Goal: Information Seeking & Learning: Learn about a topic

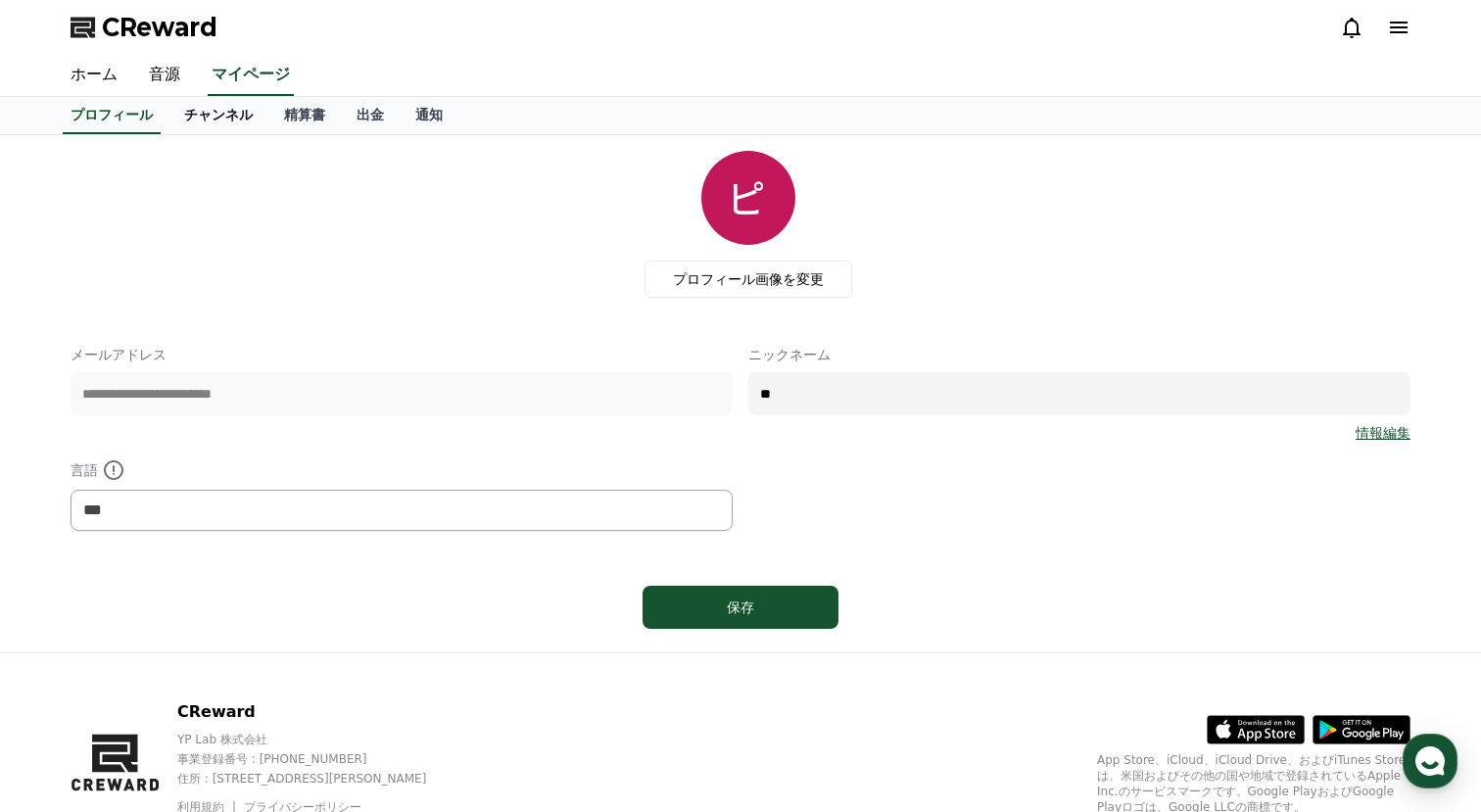
click at [199, 123] on link "チャンネル" at bounding box center [218, 116] width 100 height 38
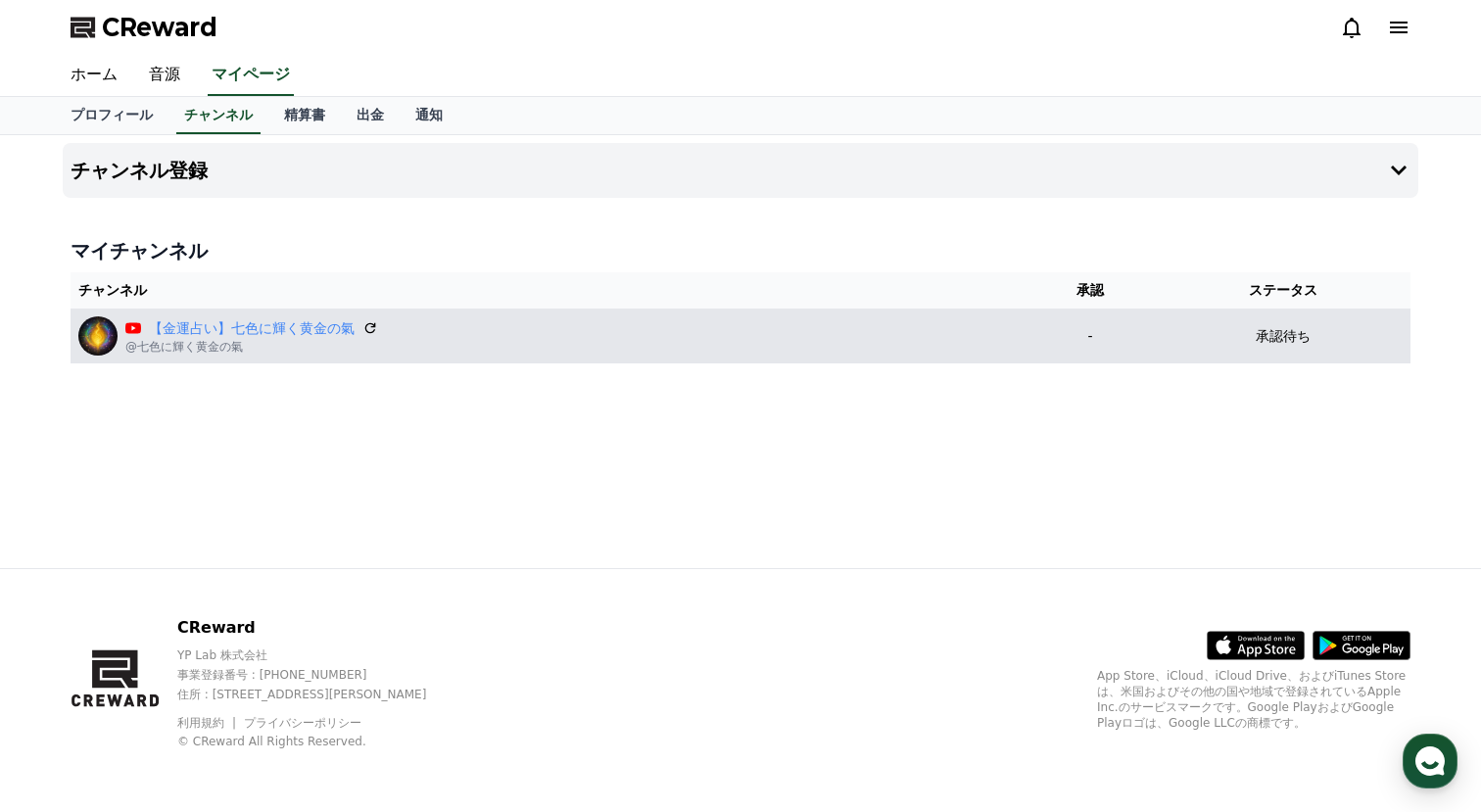
click at [425, 325] on div "【[PERSON_NAME]占い】七色に輝く黄金の氣 @七色に輝く黄金の氣" at bounding box center [548, 335] width 939 height 39
click at [311, 325] on link "【金運占い】七色に輝く黄金の氣" at bounding box center [251, 328] width 205 height 21
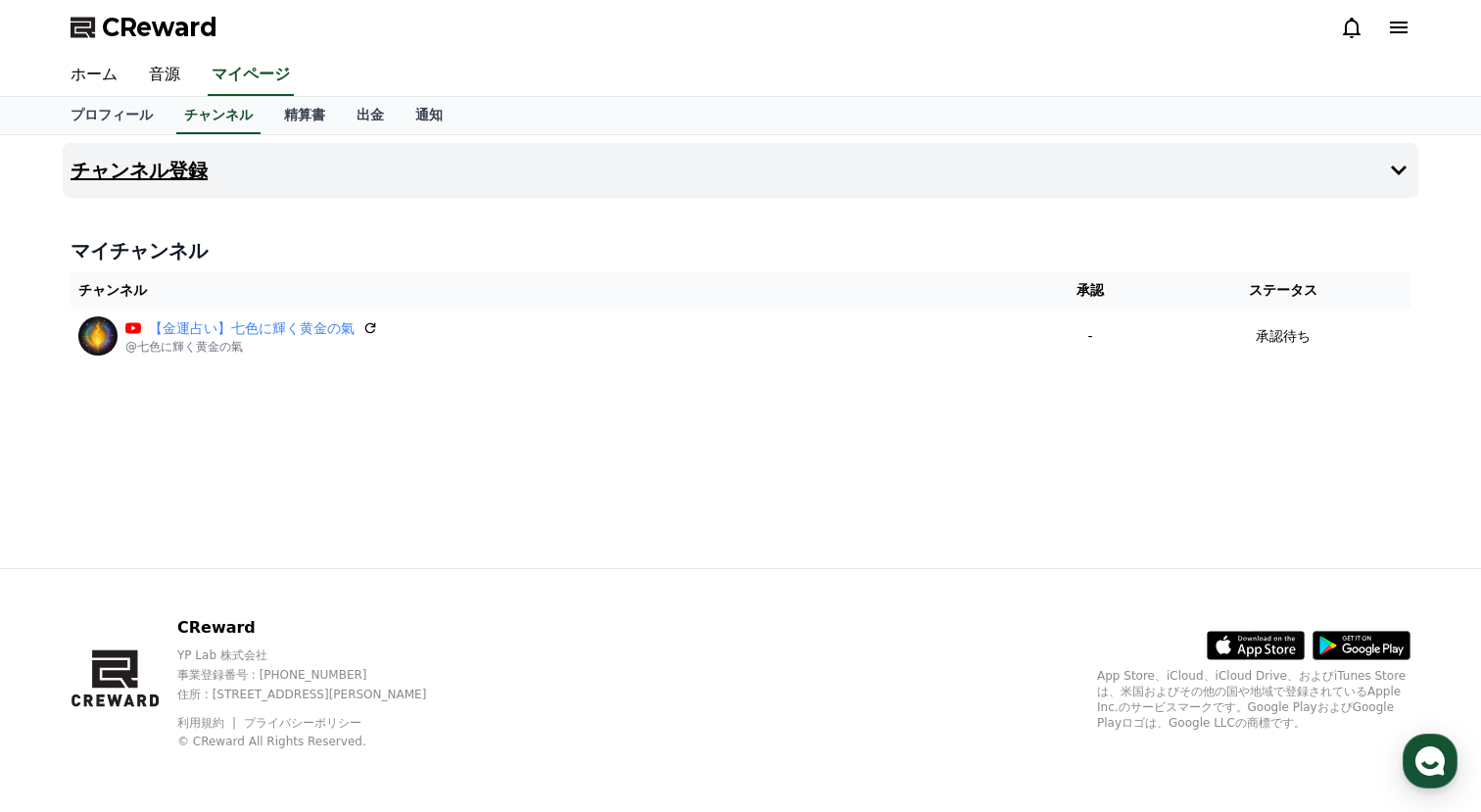
click at [275, 164] on button "チャンネル登録" at bounding box center [740, 170] width 1356 height 55
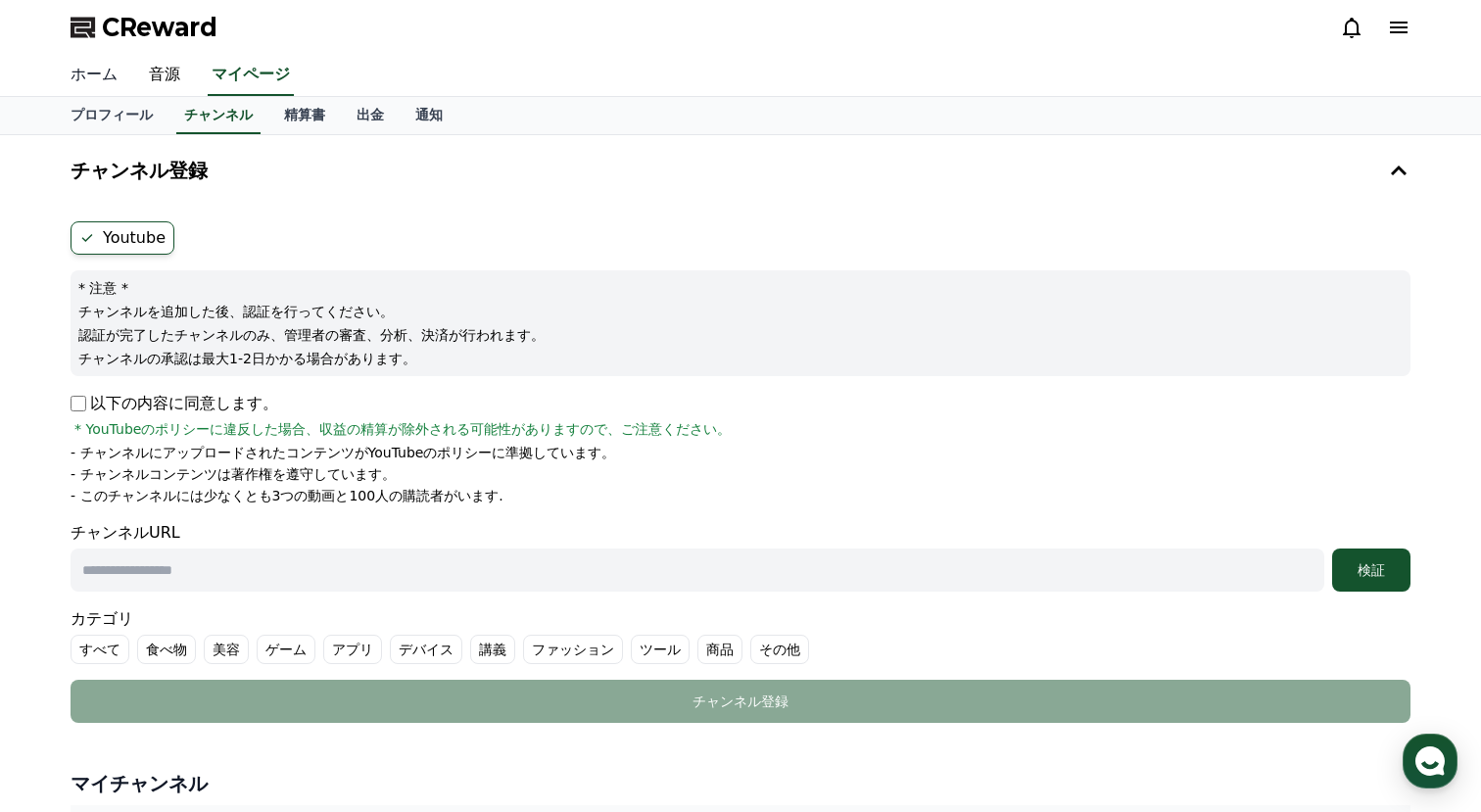
click at [98, 80] on link "ホーム" at bounding box center [93, 74] width 78 height 41
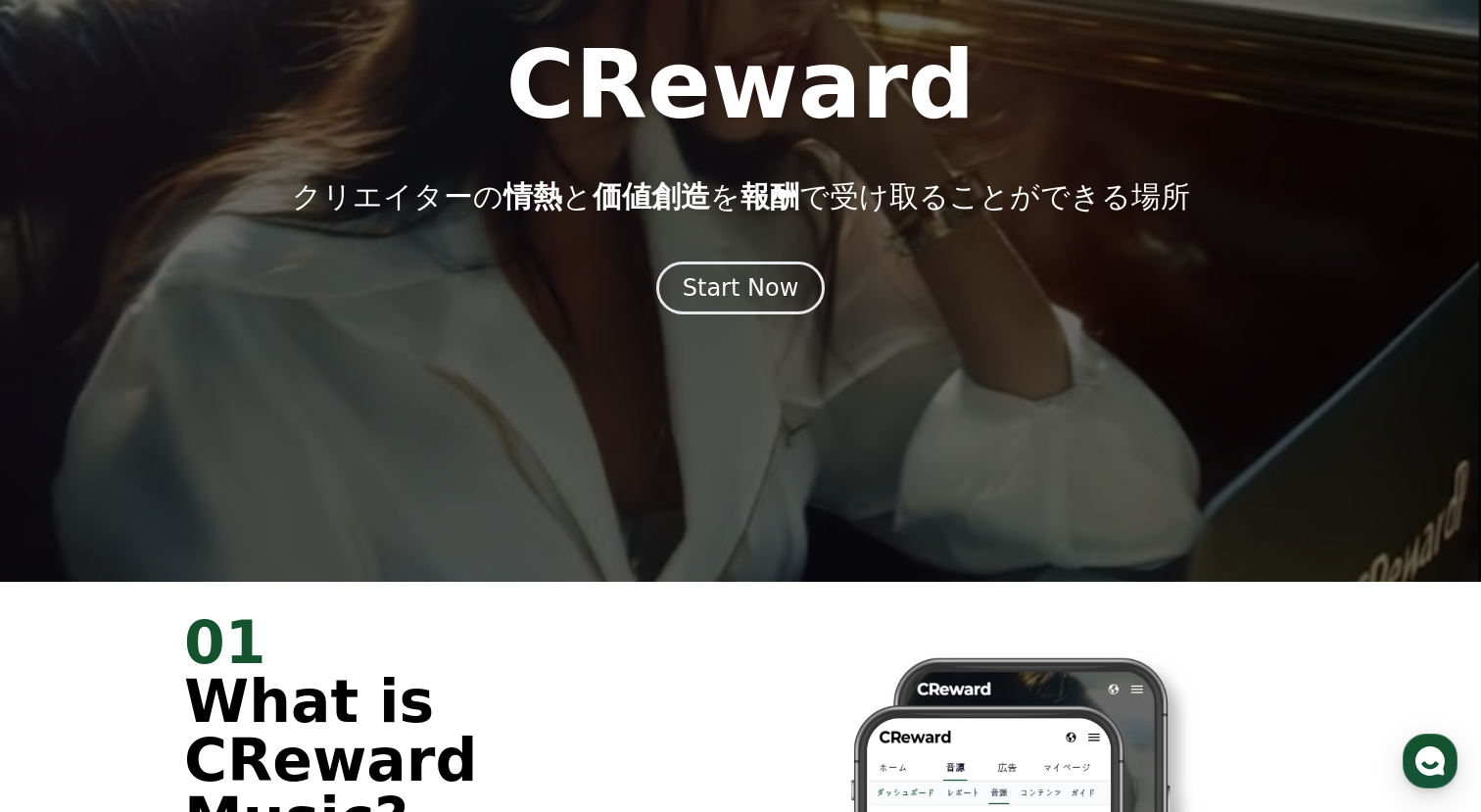
scroll to position [28, 0]
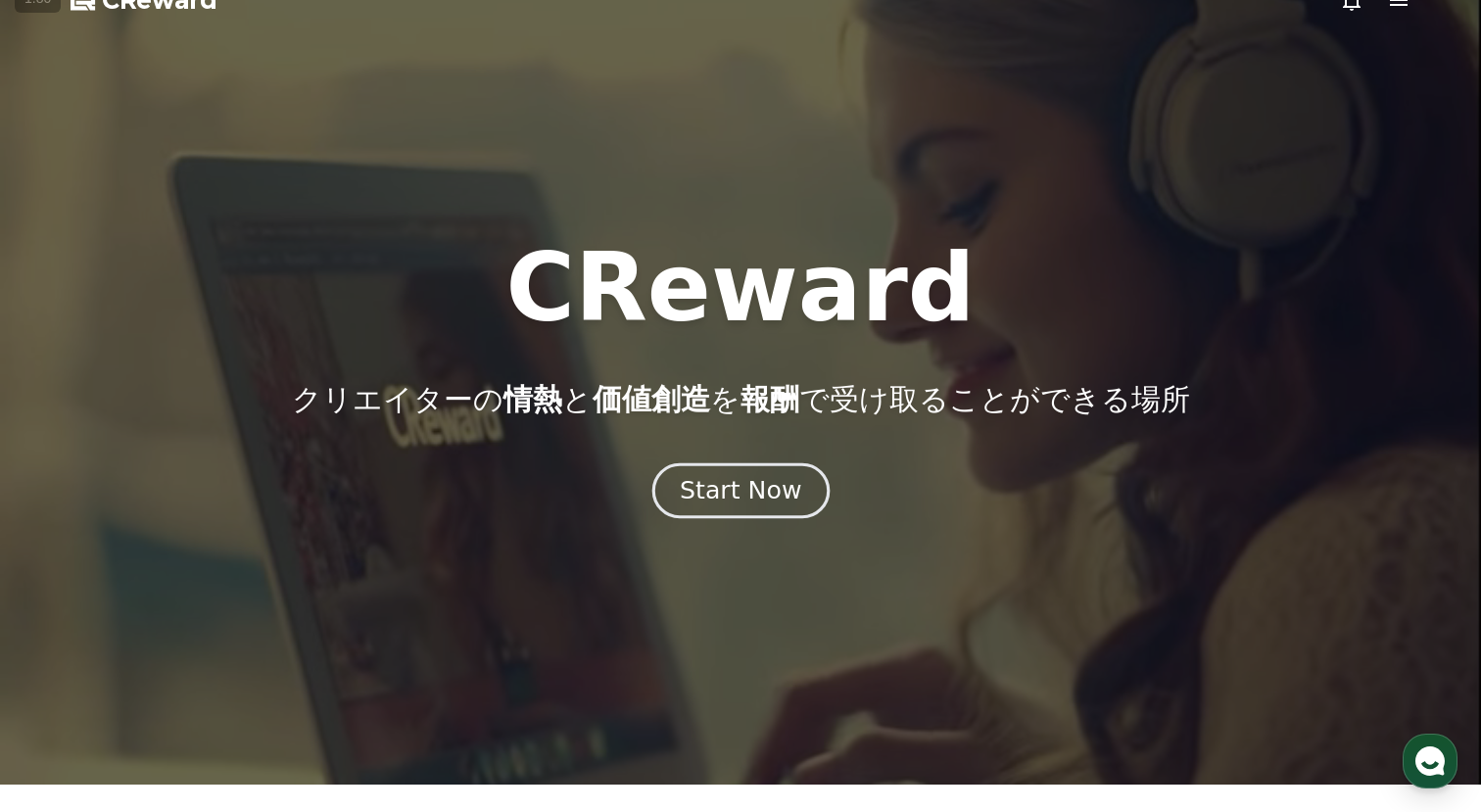
click at [775, 482] on div "Start Now" at bounding box center [740, 491] width 121 height 34
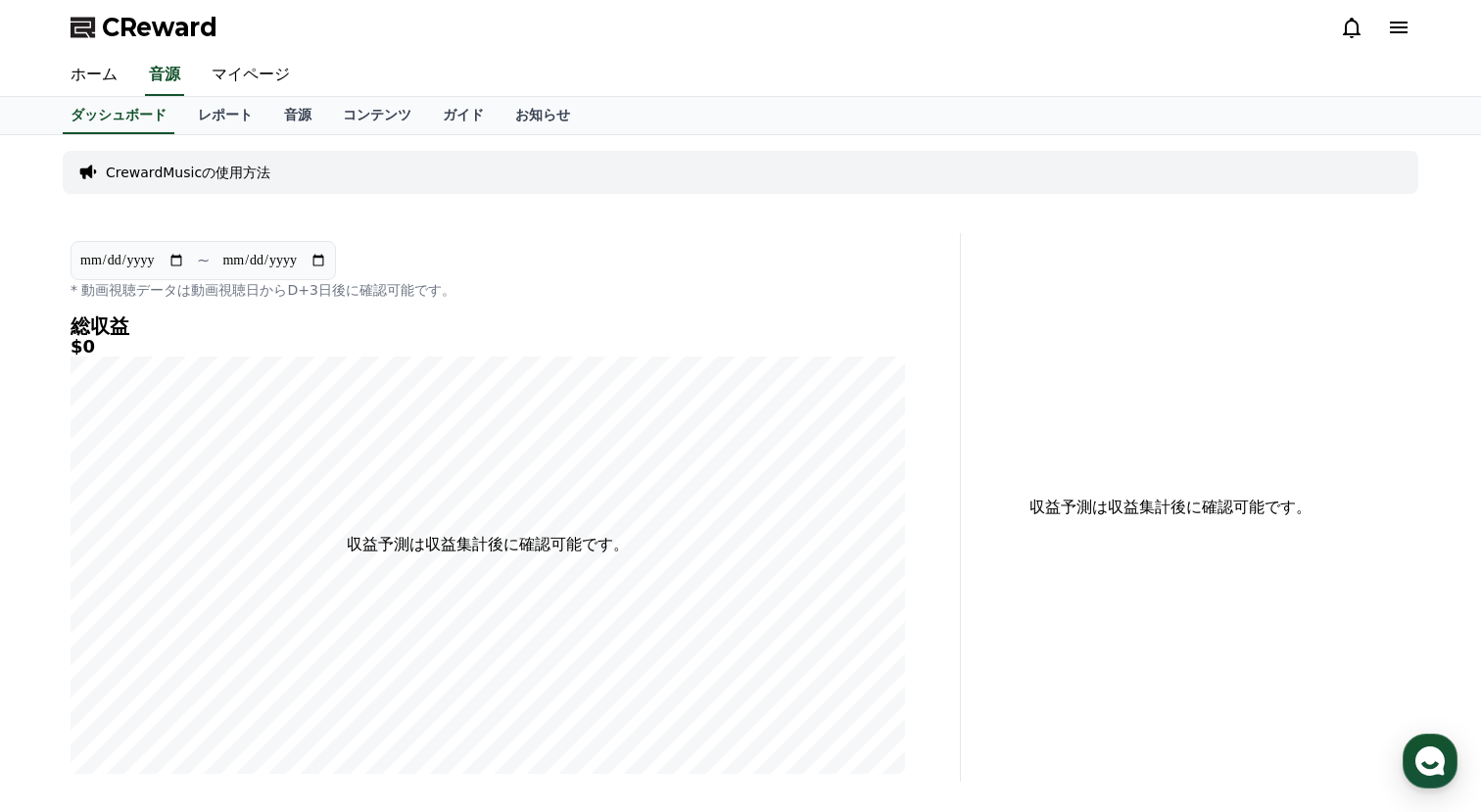
click at [221, 165] on p "CrewardMusicの使用方法" at bounding box center [188, 173] width 165 height 20
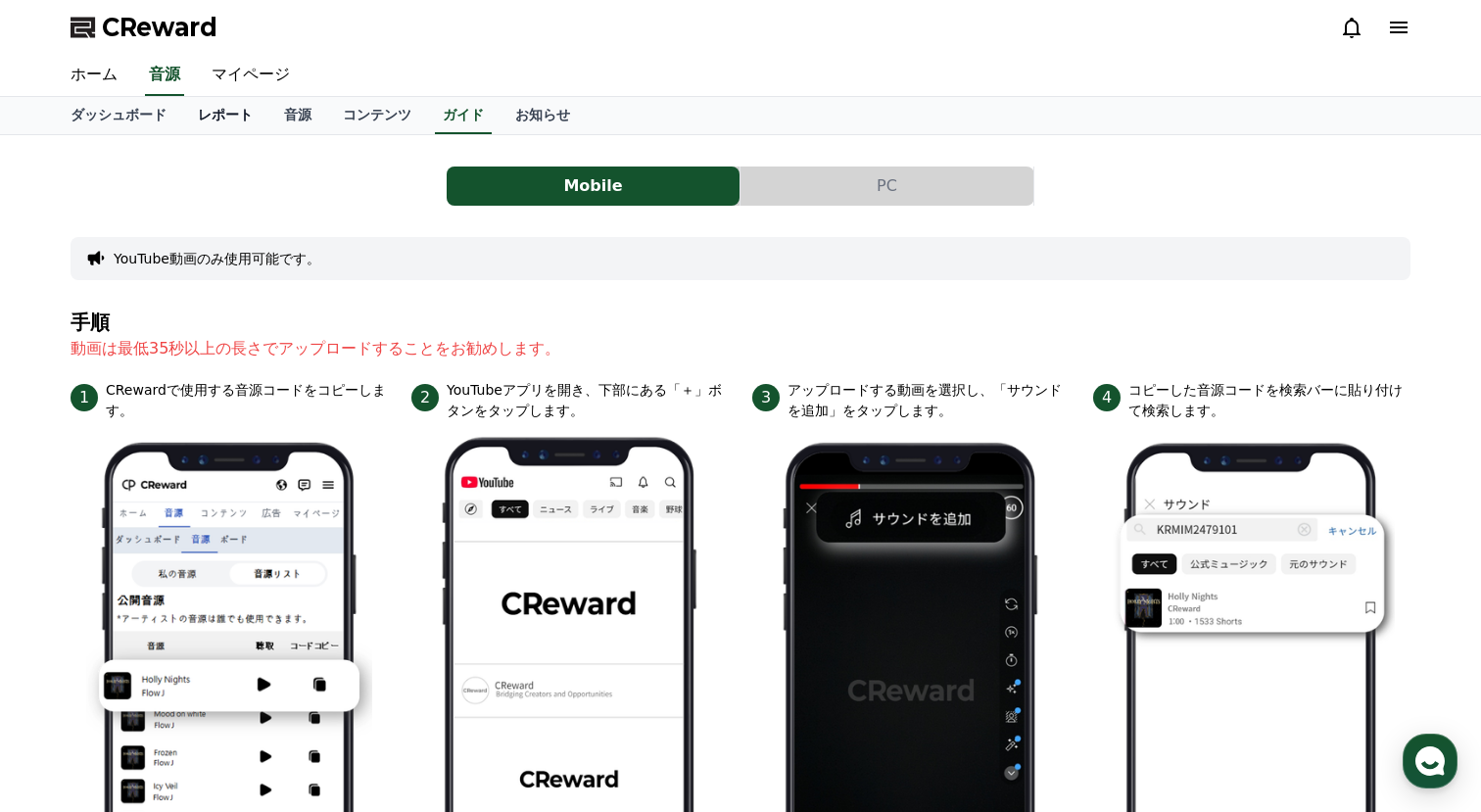
click at [238, 117] on link "レポート" at bounding box center [225, 116] width 86 height 38
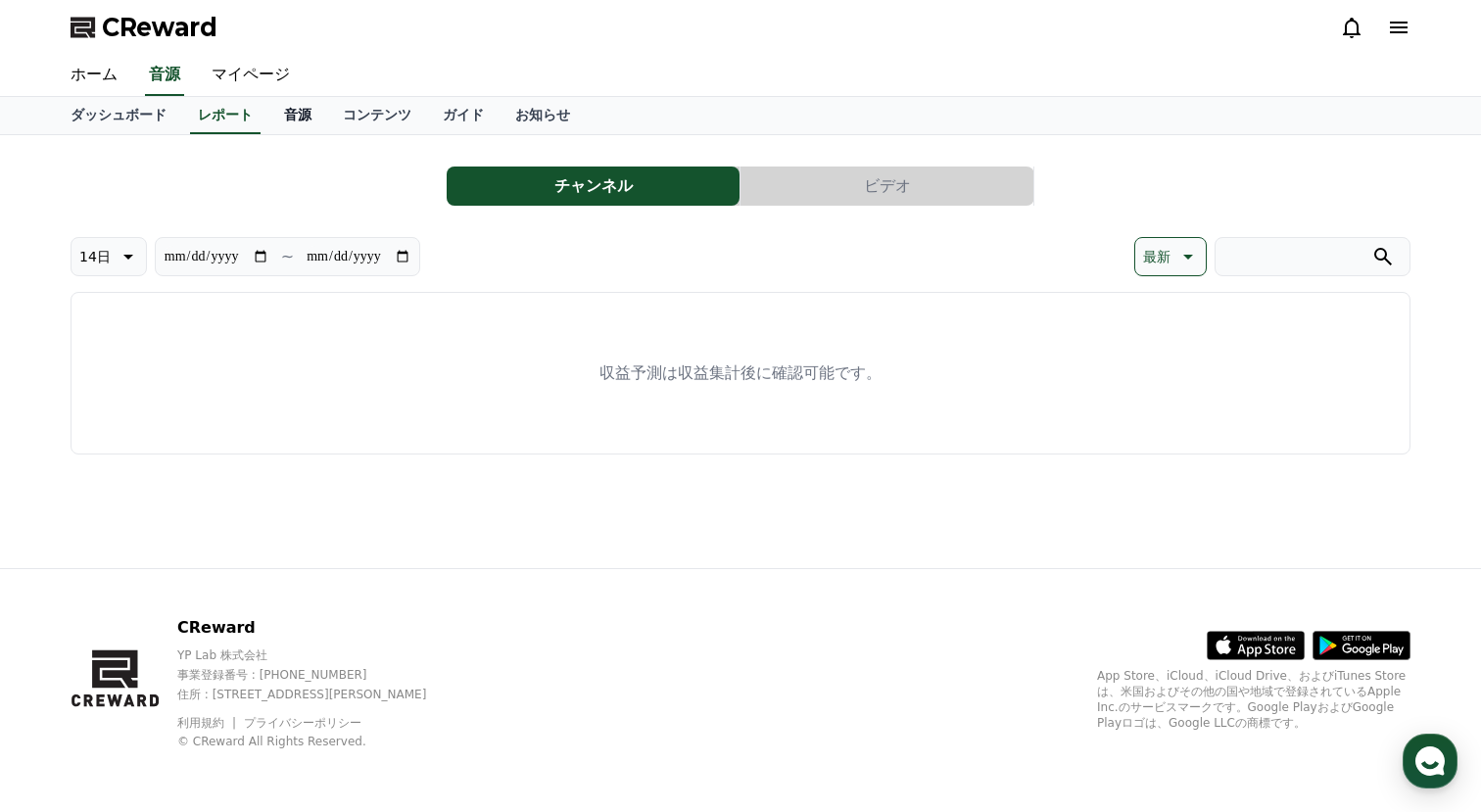
click at [281, 113] on link "音源" at bounding box center [298, 116] width 59 height 38
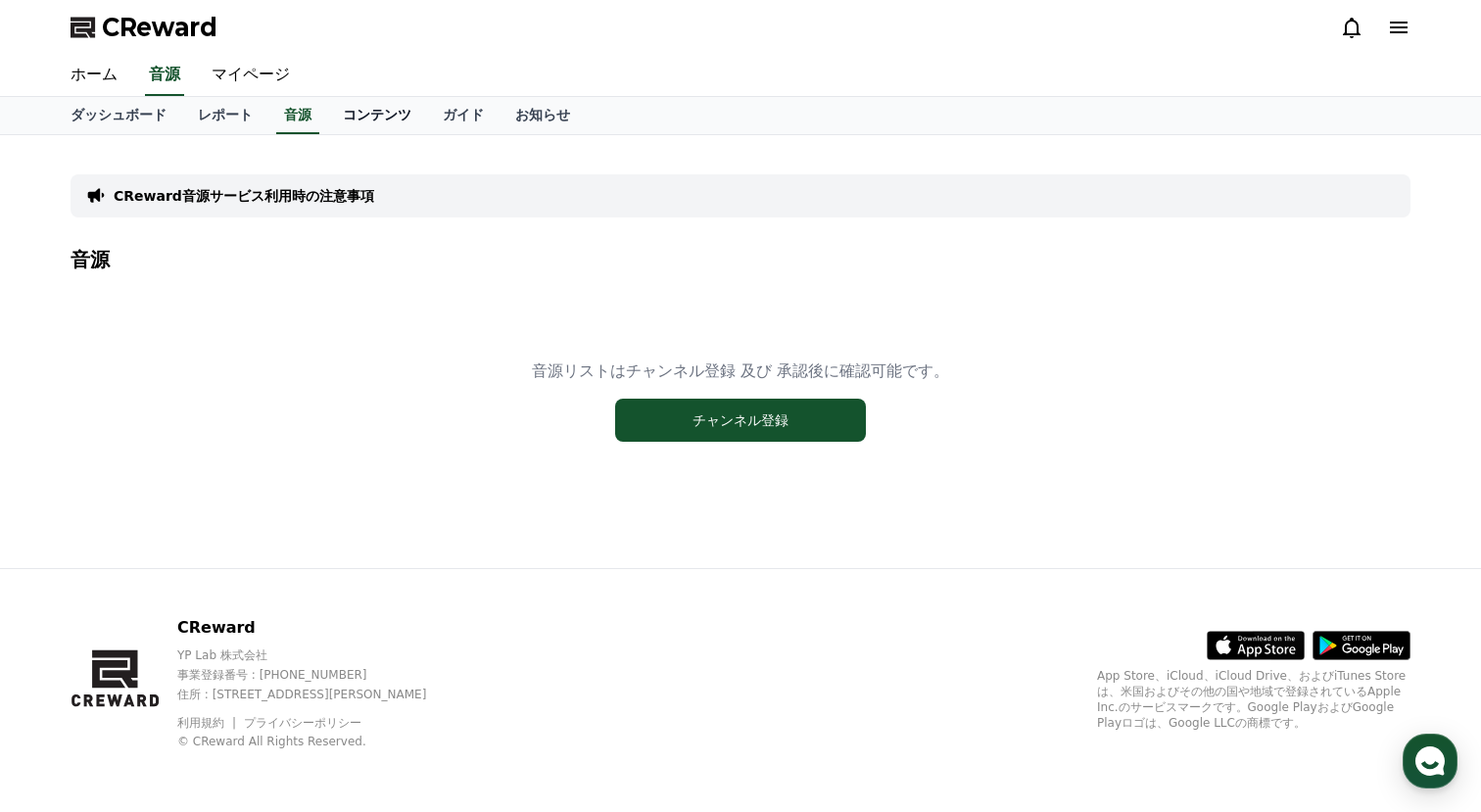
click at [364, 116] on link "コンテンツ" at bounding box center [377, 116] width 100 height 38
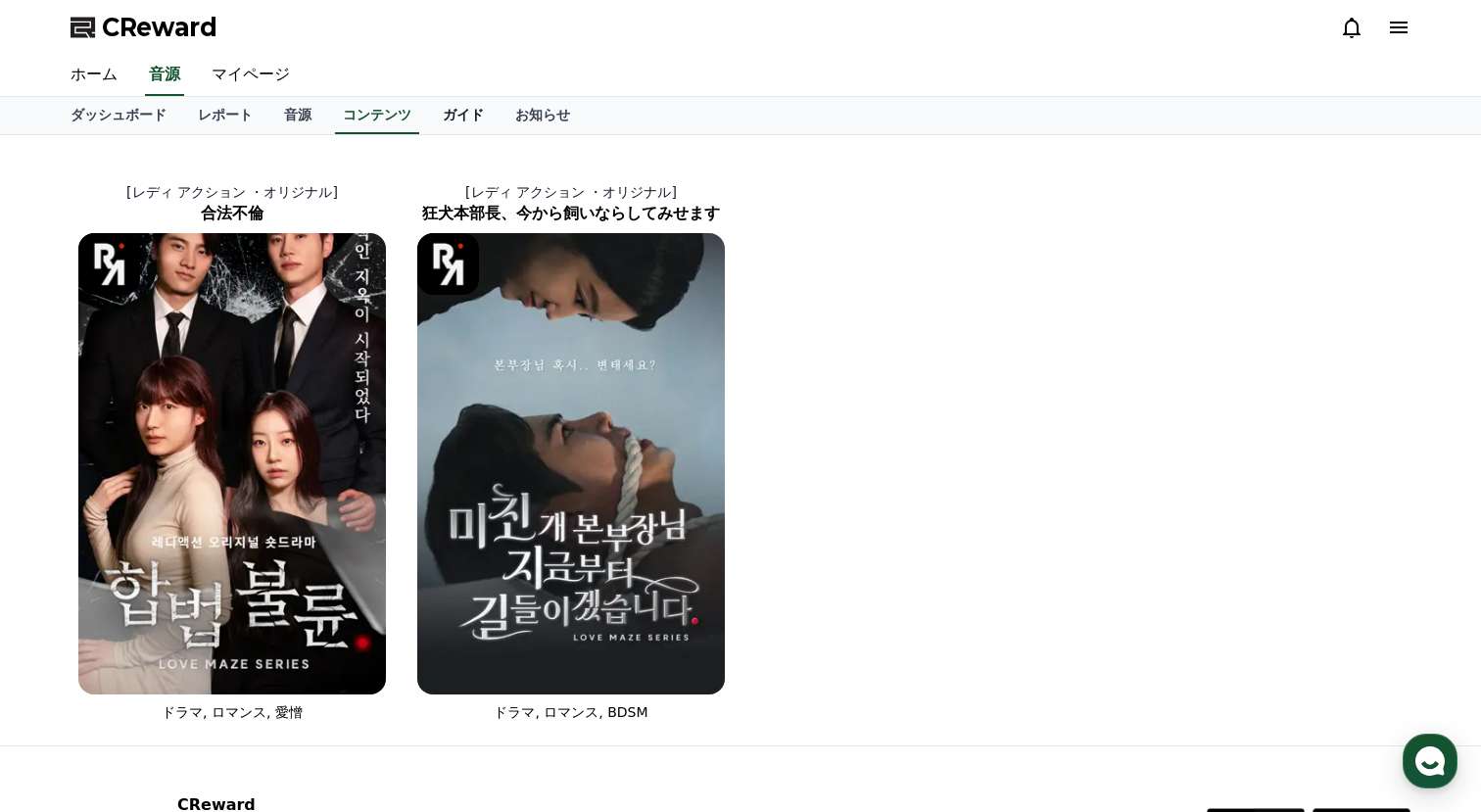
click at [459, 120] on link "ガイド" at bounding box center [462, 116] width 72 height 38
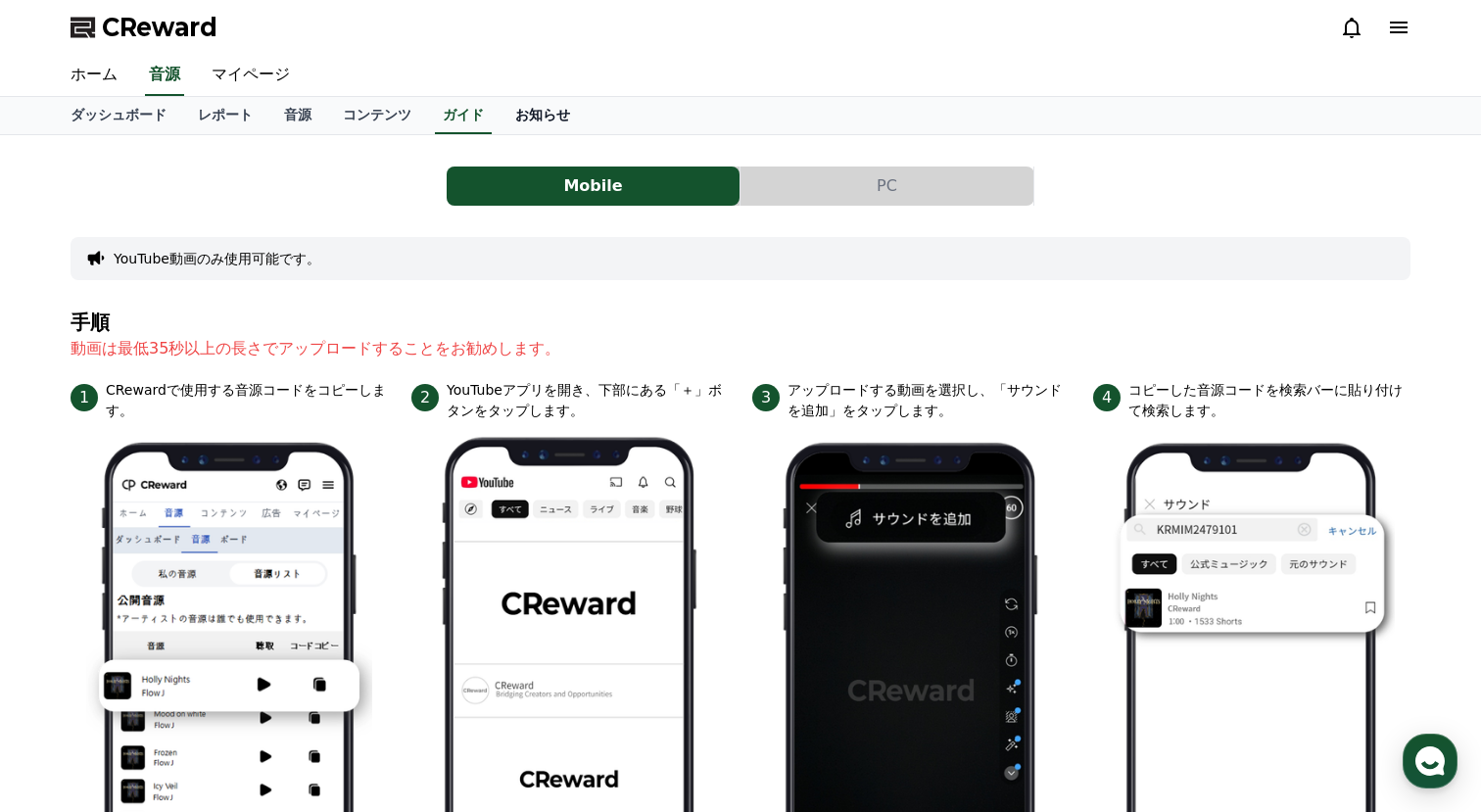
click at [555, 120] on link "お知らせ" at bounding box center [543, 116] width 86 height 38
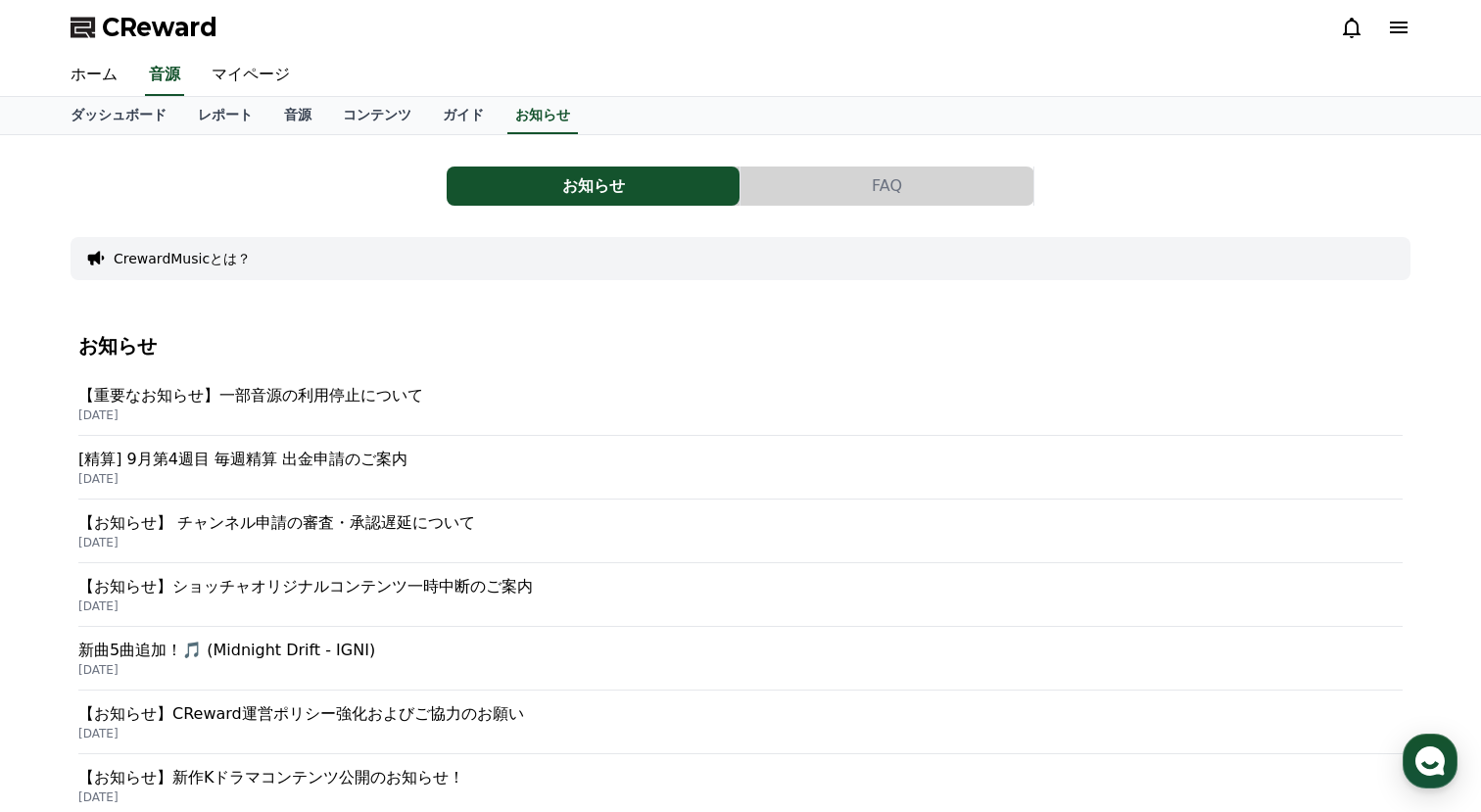
click at [831, 178] on button "FAQ" at bounding box center [886, 185] width 293 height 39
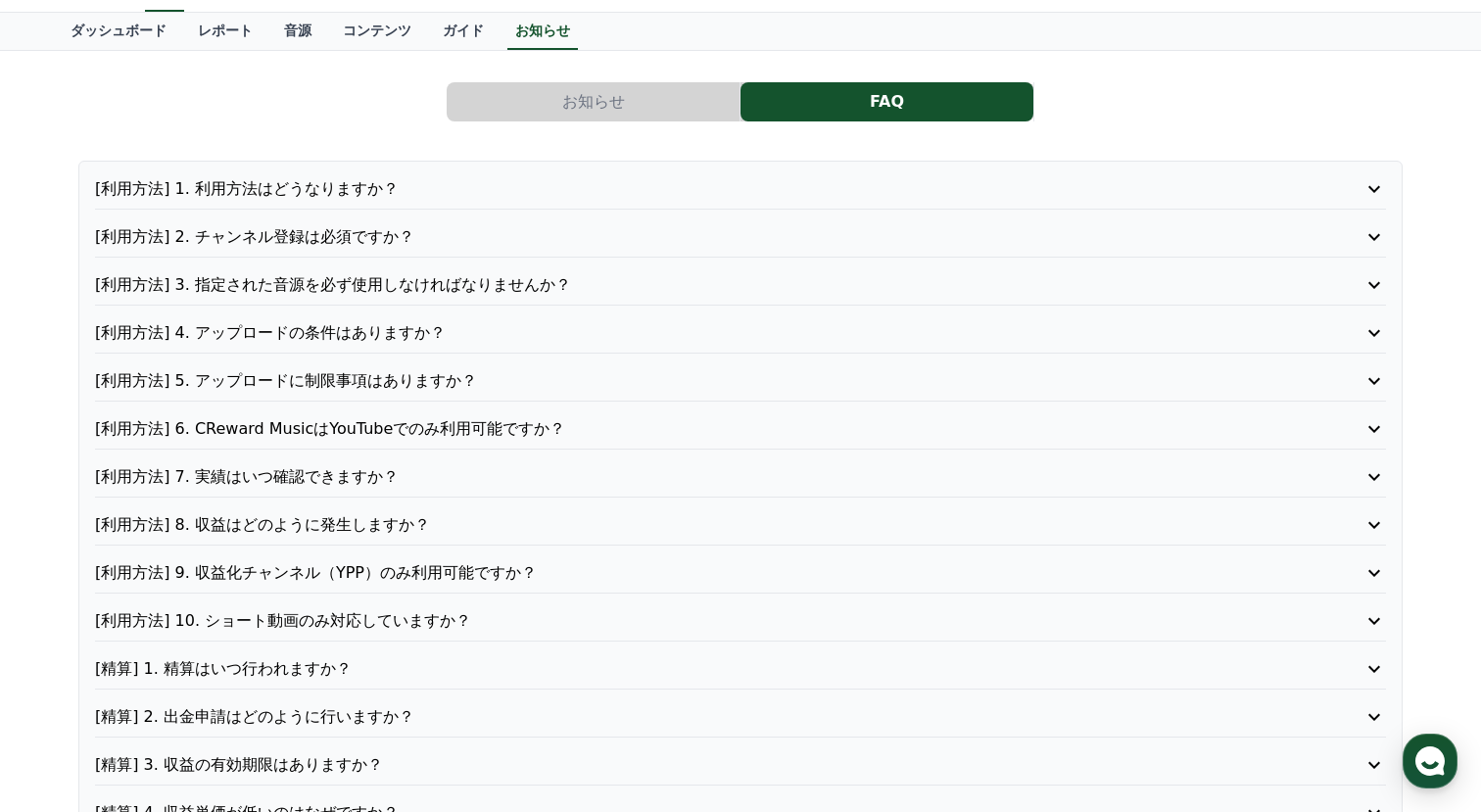
scroll to position [88, 0]
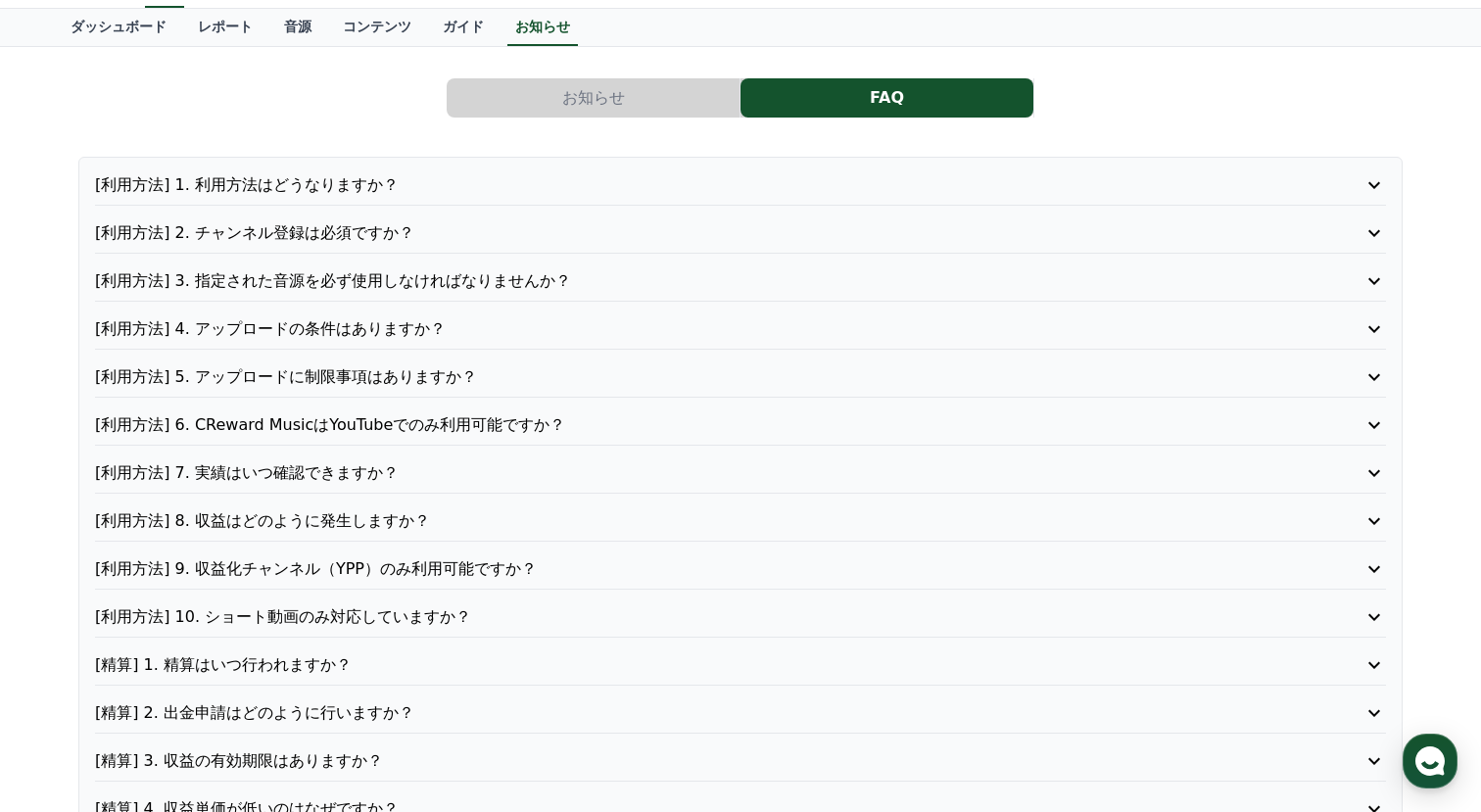
click at [462, 179] on p "[利用方法] 1. 利用方法はどうなりますか？" at bounding box center [689, 185] width 1188 height 24
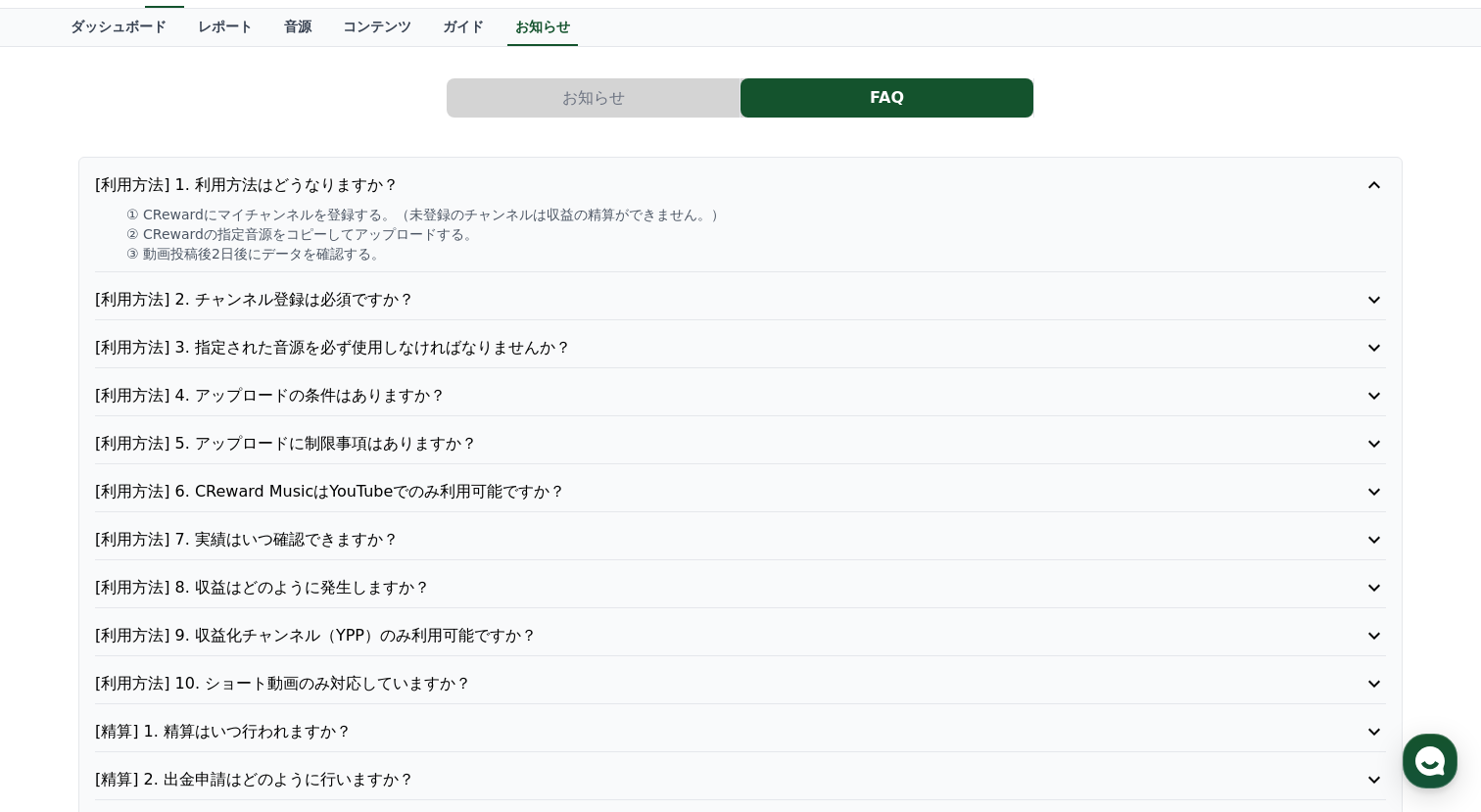
click at [401, 299] on p "[利用方法] 2. チャンネル登録は必須ですか？" at bounding box center [689, 299] width 1188 height 24
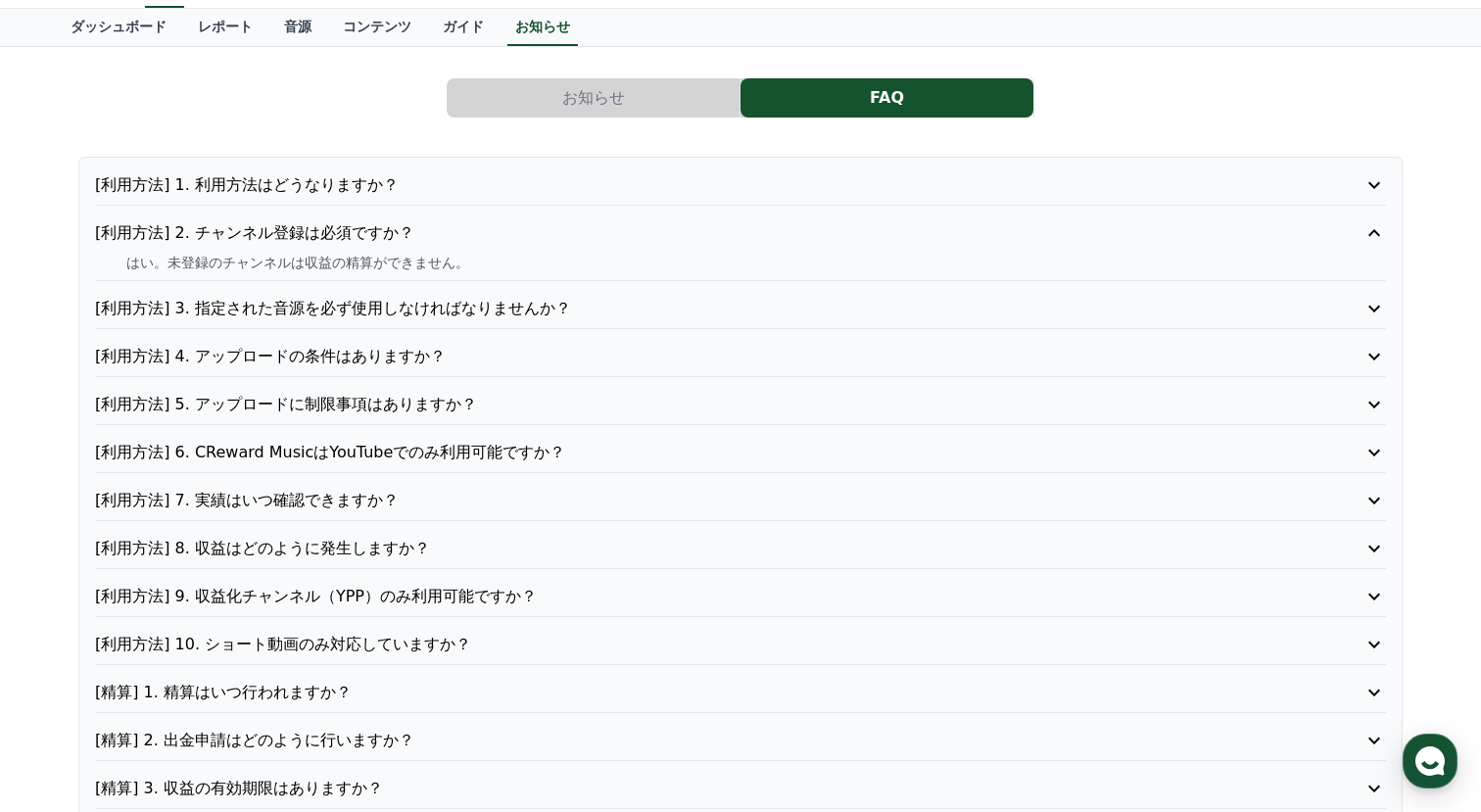
click at [407, 184] on p "[利用方法] 1. 利用方法はどうなりますか？" at bounding box center [689, 185] width 1188 height 24
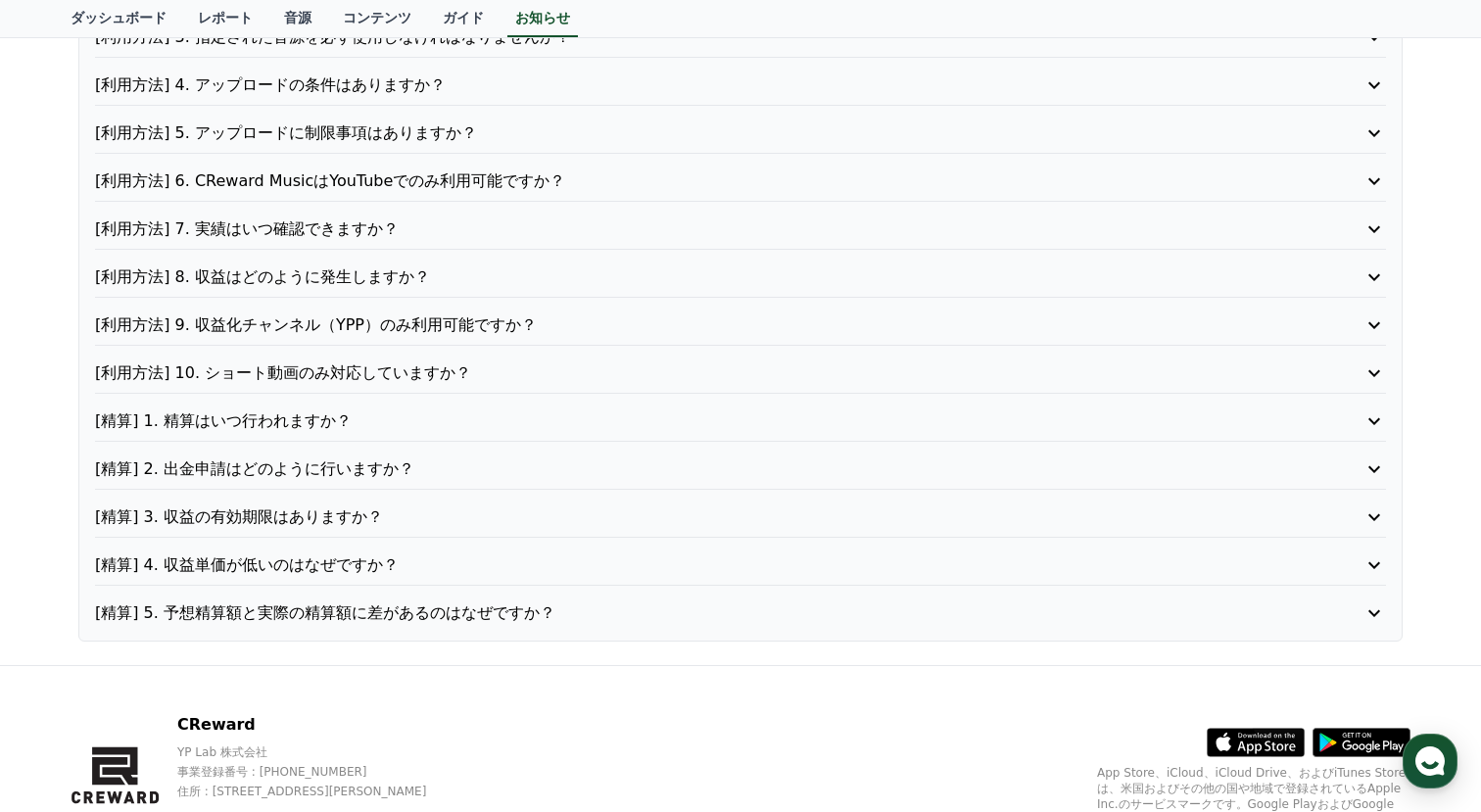
click at [381, 183] on p "[利用方法] 6. CReward MusicはYouTubeでのみ利用可能ですか？" at bounding box center [689, 181] width 1188 height 24
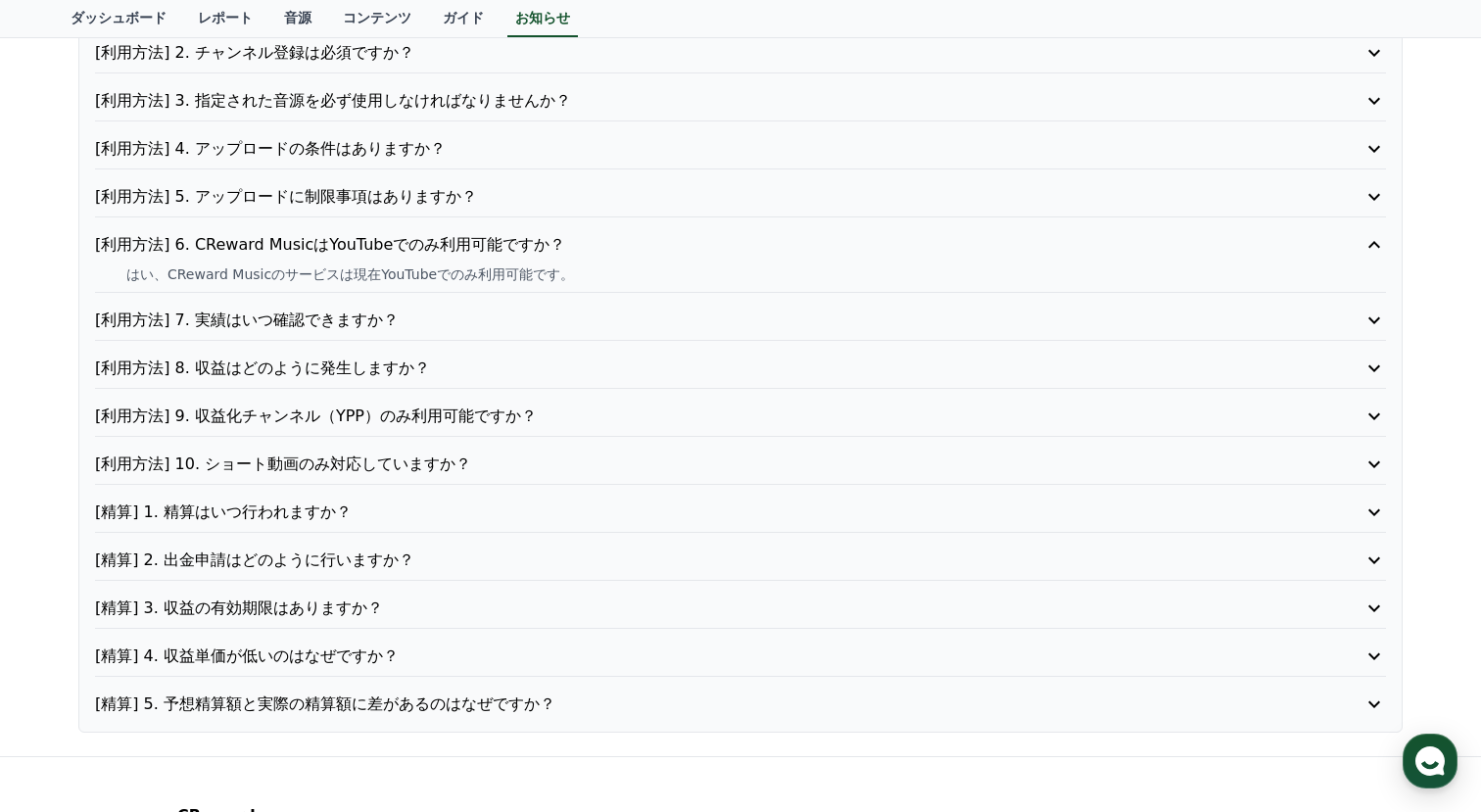
scroll to position [332, 0]
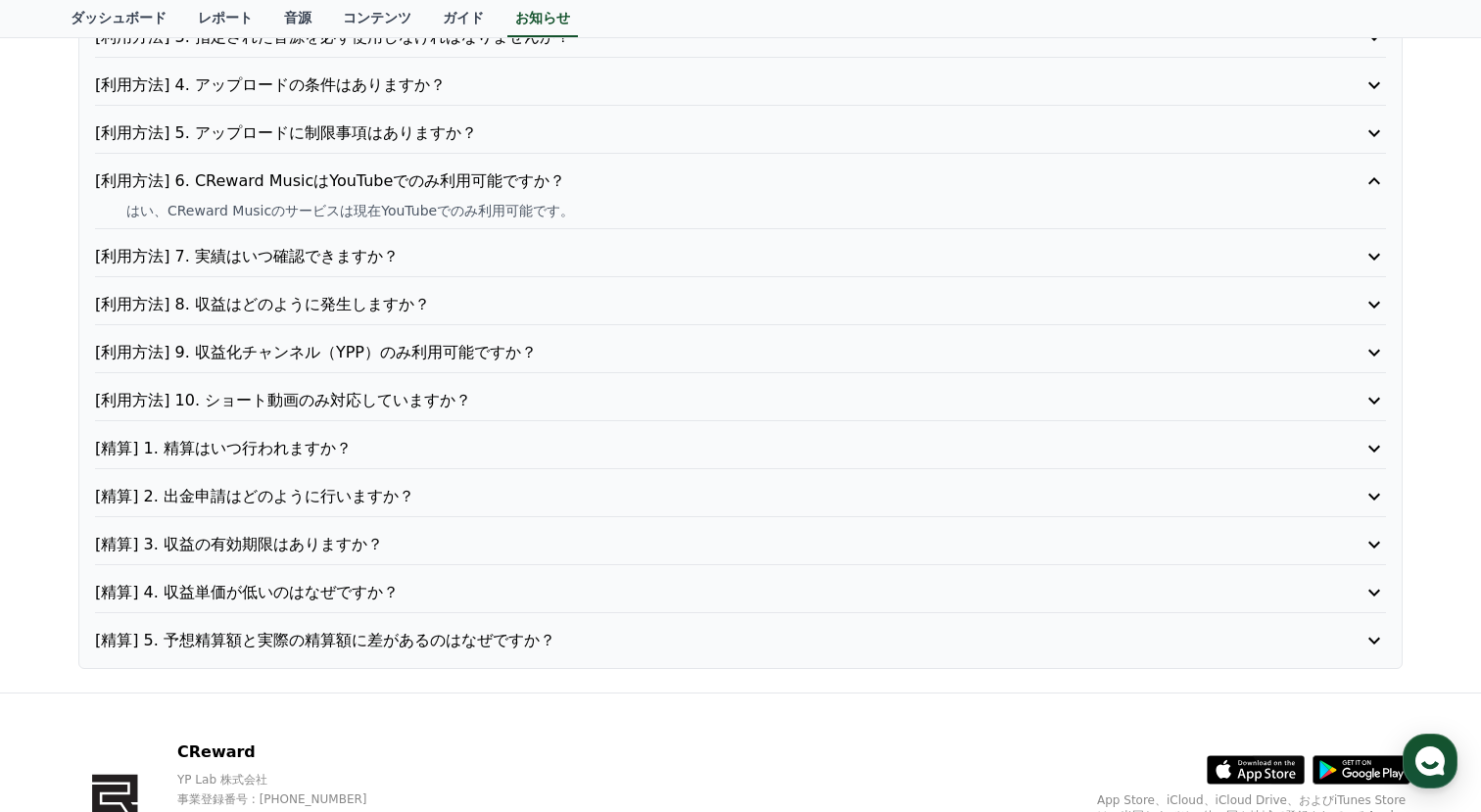
click at [261, 551] on p "[精算] 3. 収益の有効期限はありますか？" at bounding box center [689, 544] width 1188 height 24
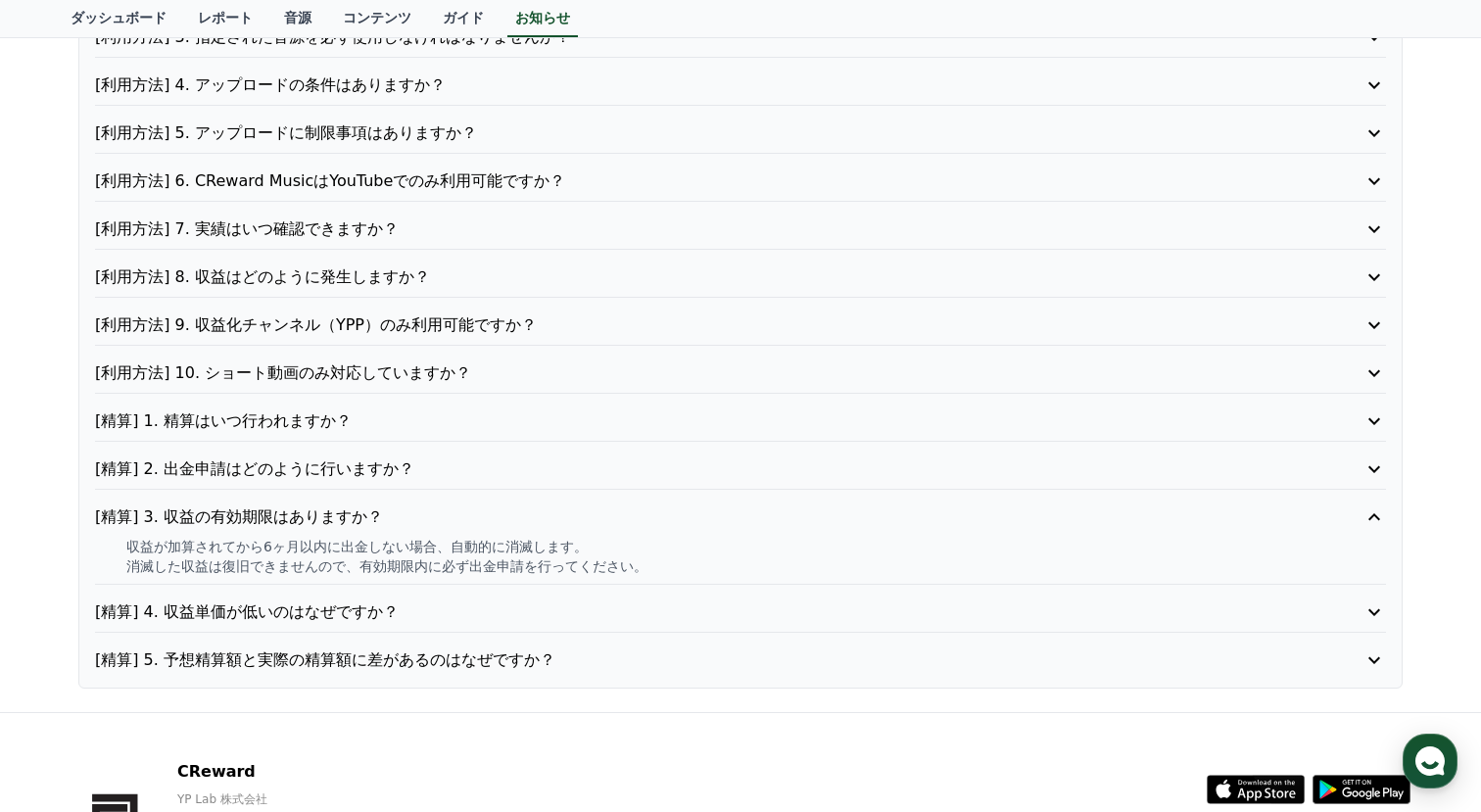
click at [333, 514] on p "[精算] 3. 収益の有効期限はありますか？" at bounding box center [689, 517] width 1188 height 24
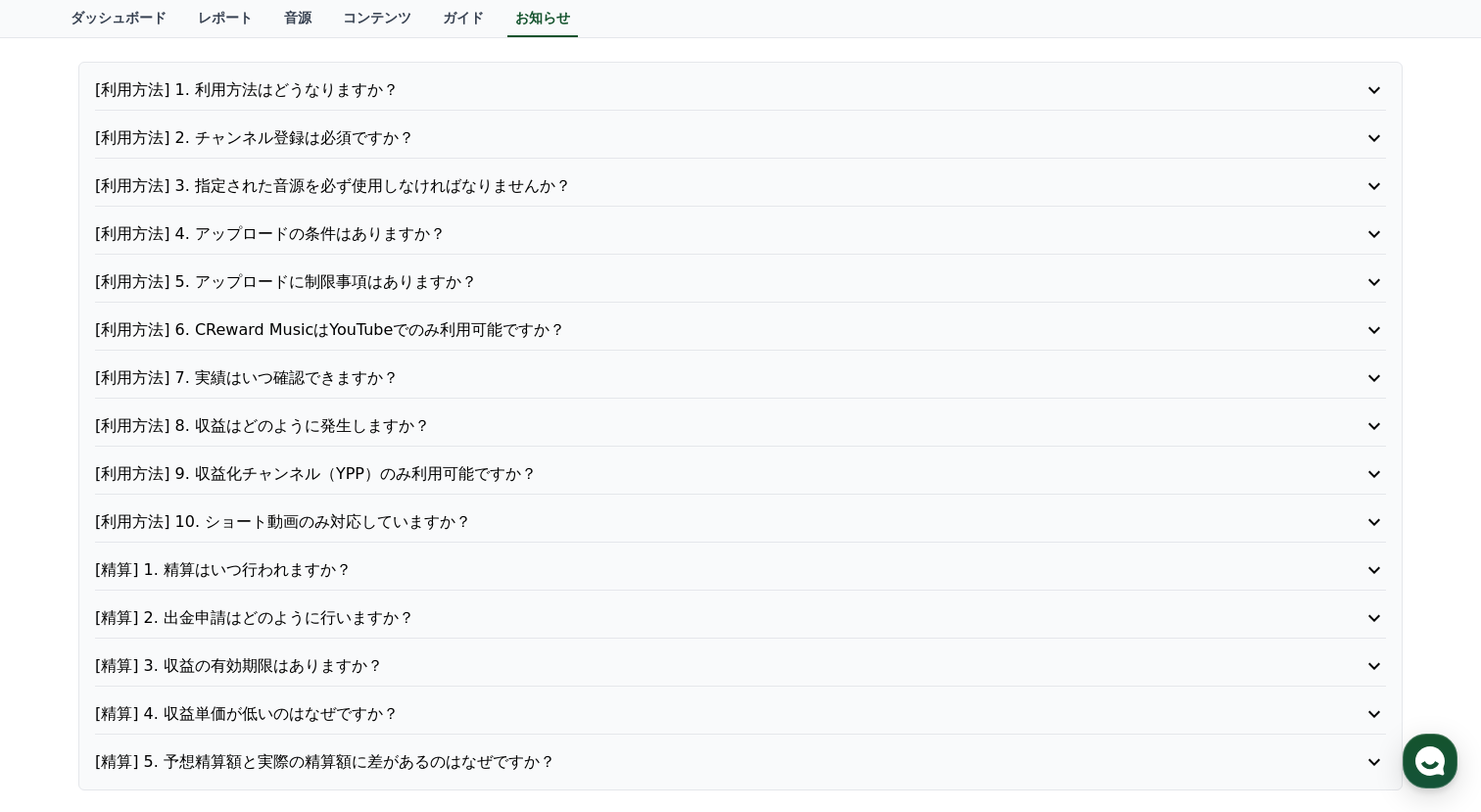
scroll to position [162, 0]
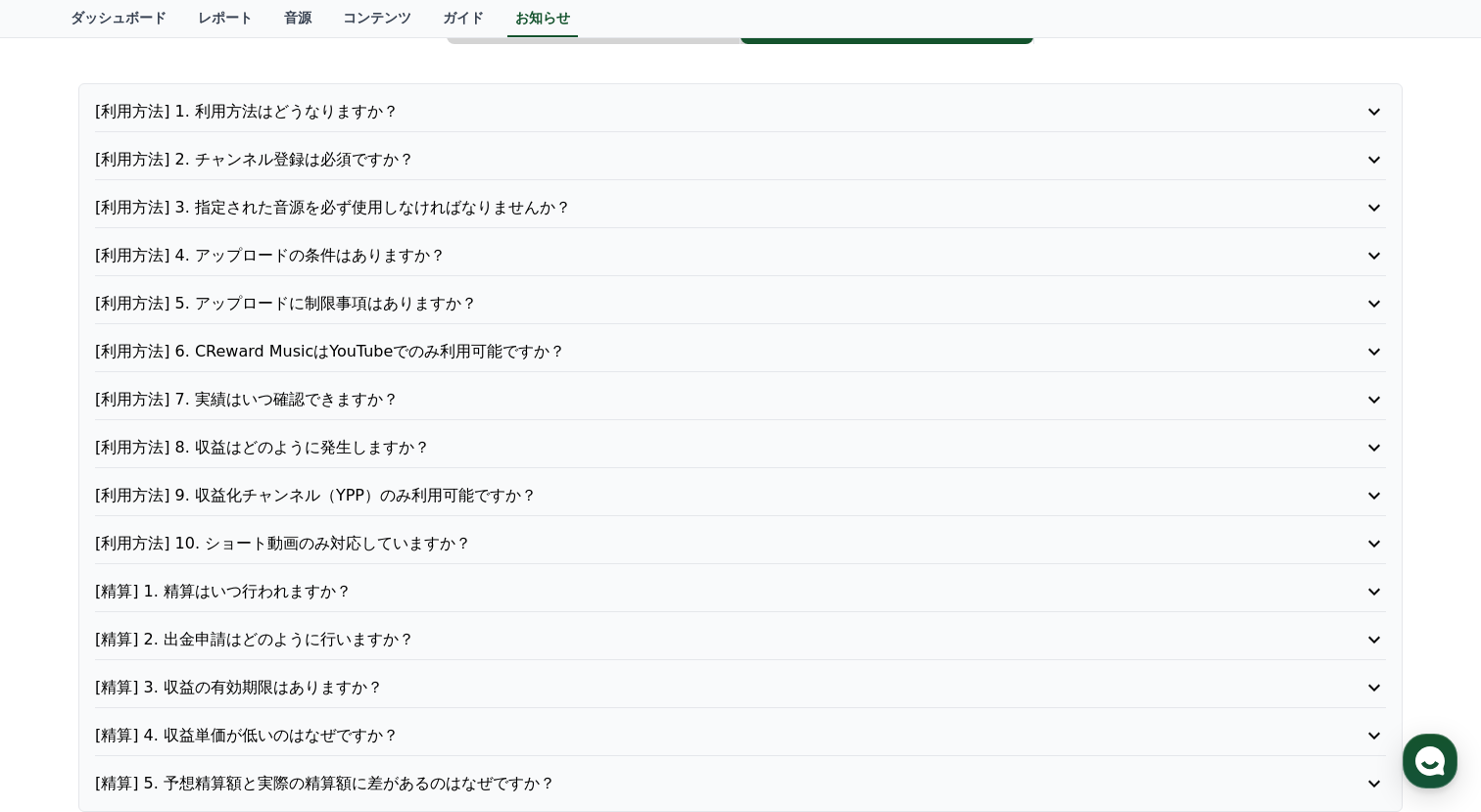
click at [340, 442] on p "[利用方法] 8. 収益はどのように発生しますか？" at bounding box center [689, 447] width 1188 height 24
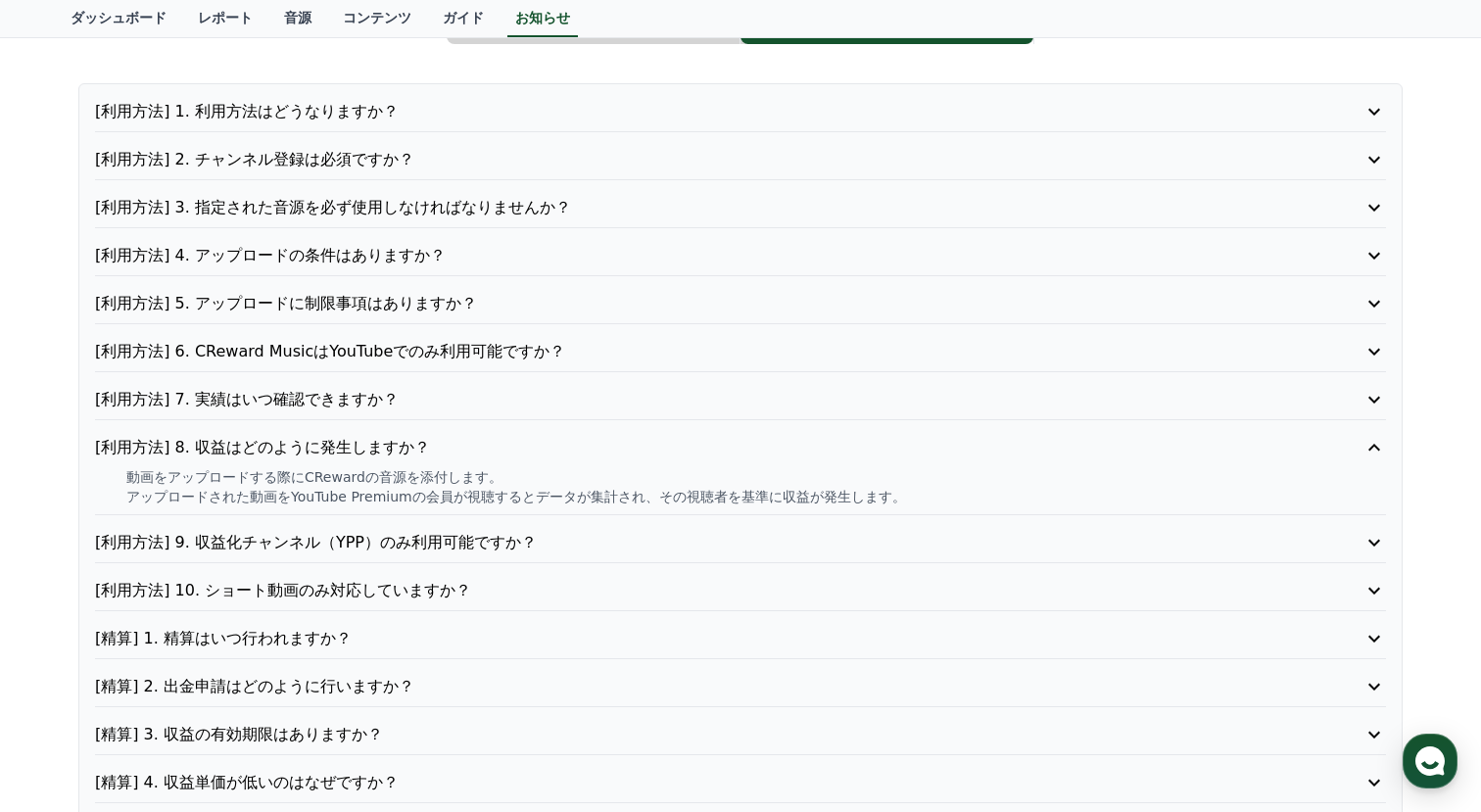
click at [237, 531] on p "[利用方法] 9. 収益化チャンネル（YPP）のみ利用可能ですか？" at bounding box center [689, 542] width 1188 height 24
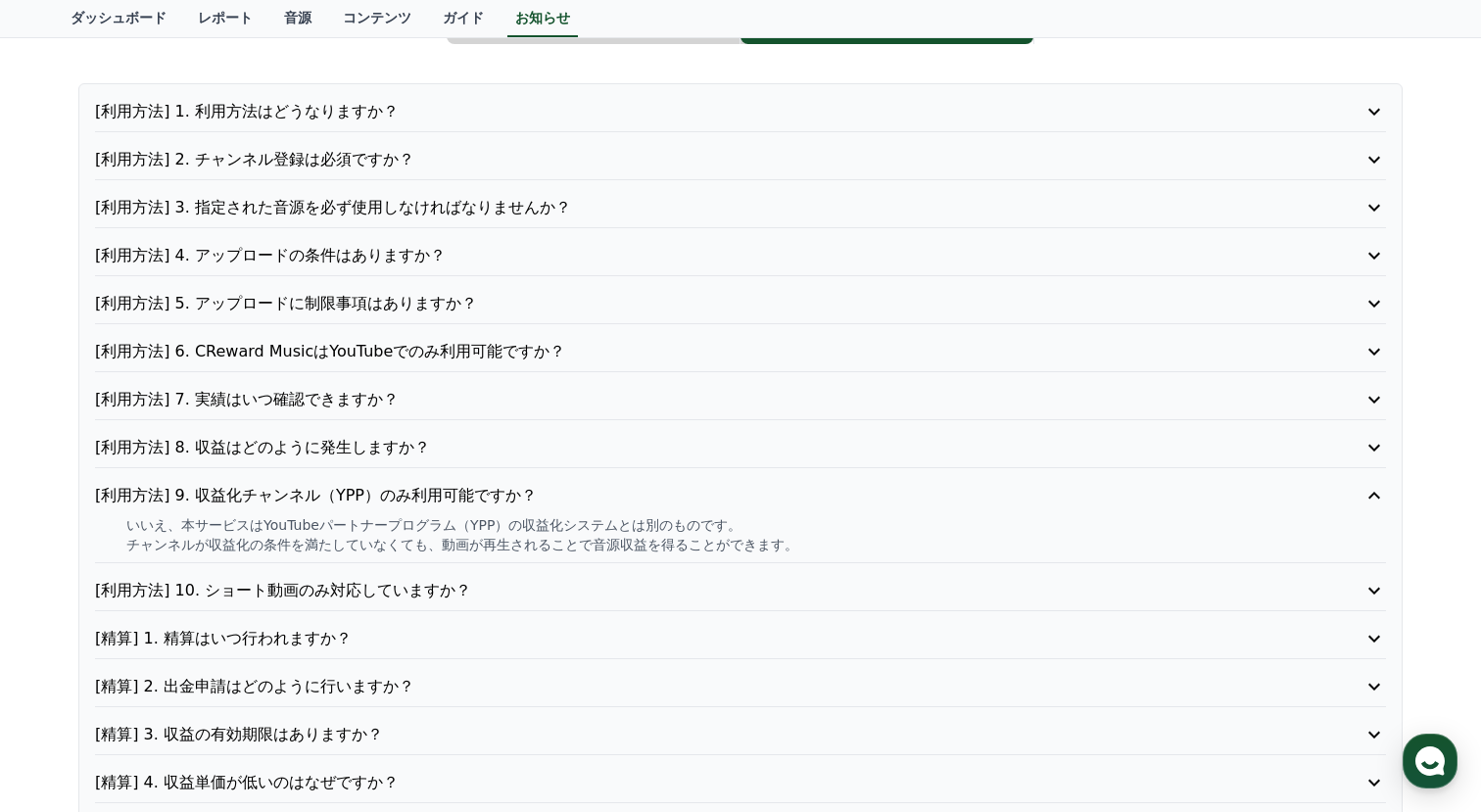
click at [257, 402] on p "[利用方法] 7. 実績はいつ確認できますか？" at bounding box center [689, 400] width 1188 height 24
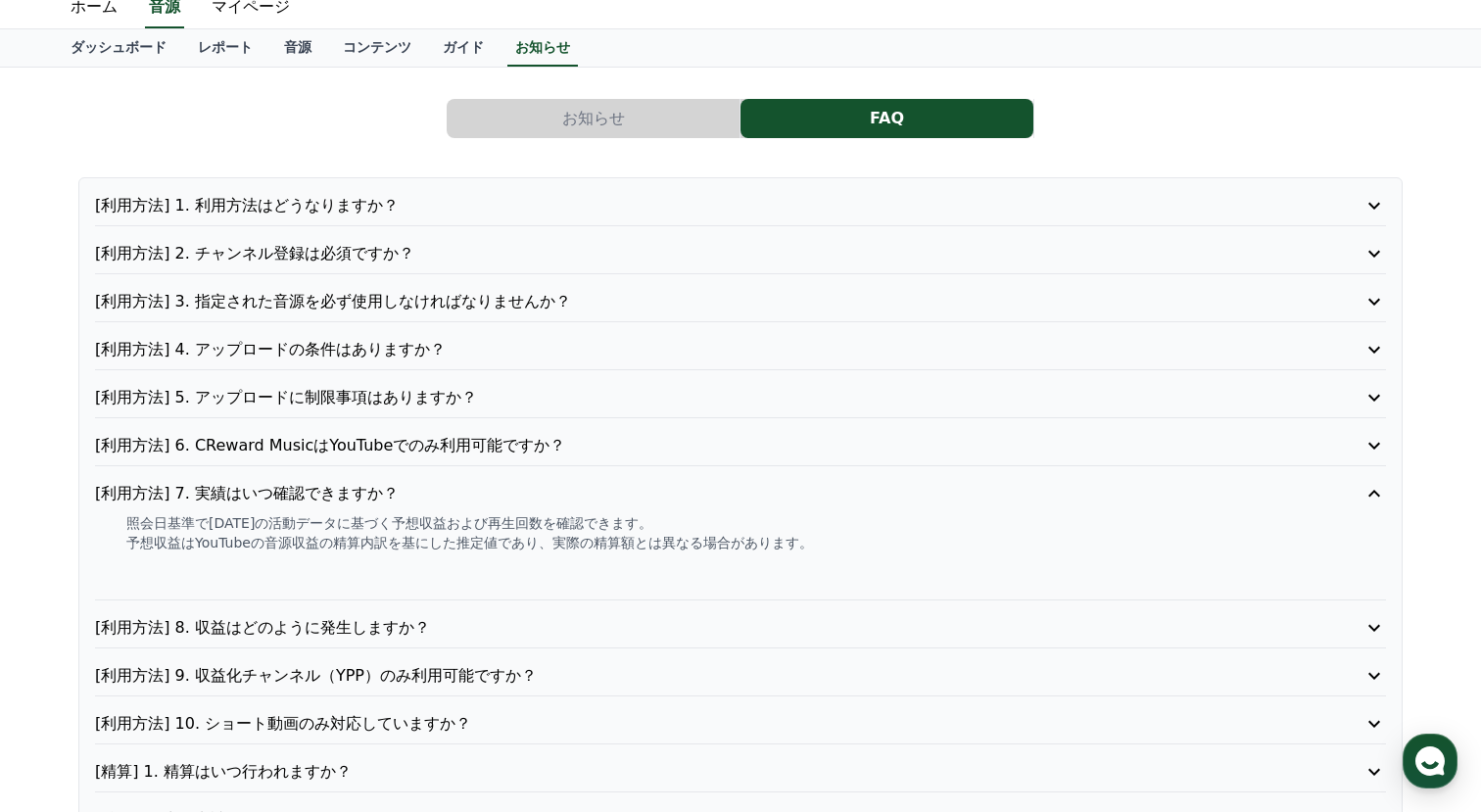
scroll to position [0, 0]
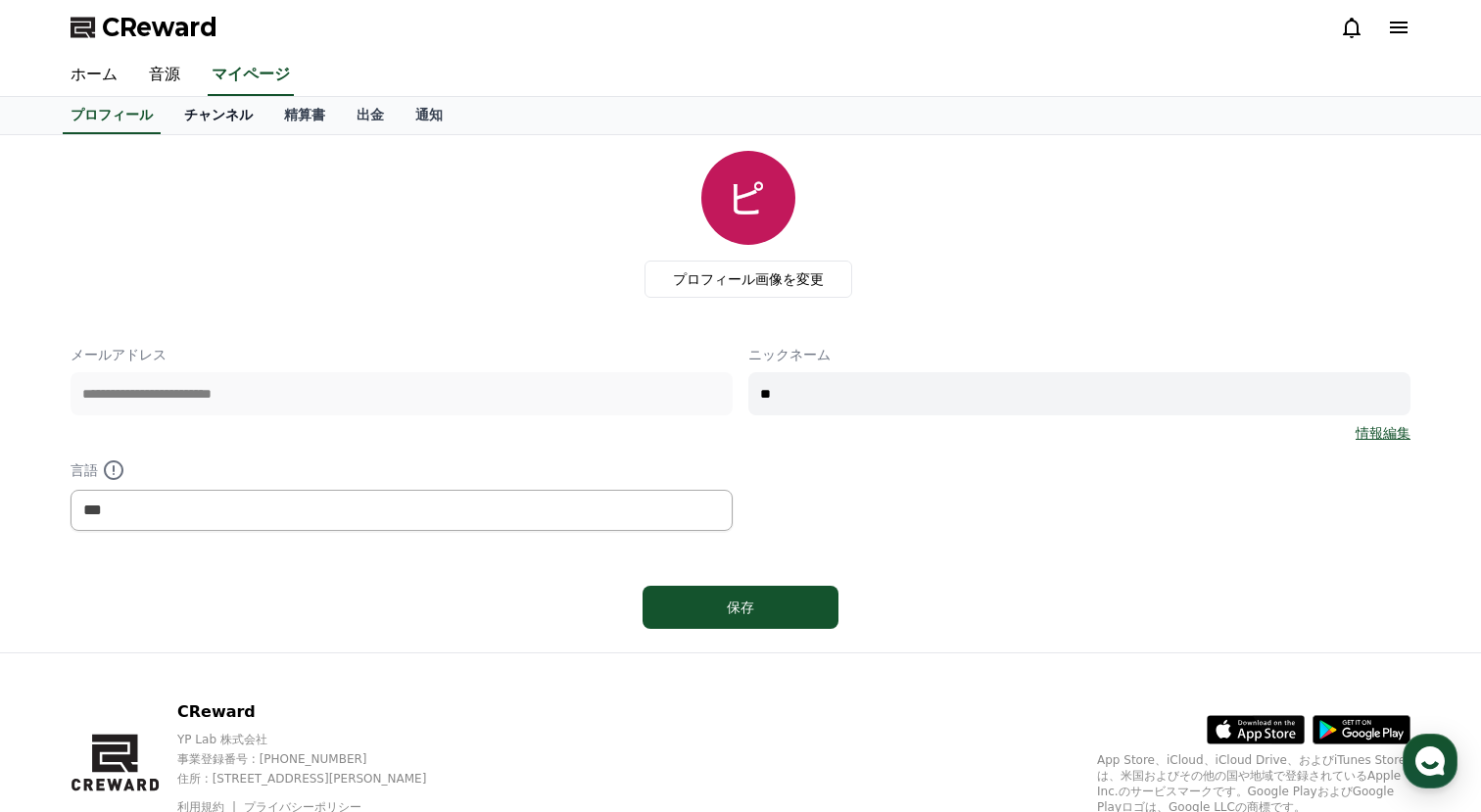
click at [213, 118] on link "チャンネル" at bounding box center [218, 116] width 100 height 38
